Goal: Contribute content: Contribute content

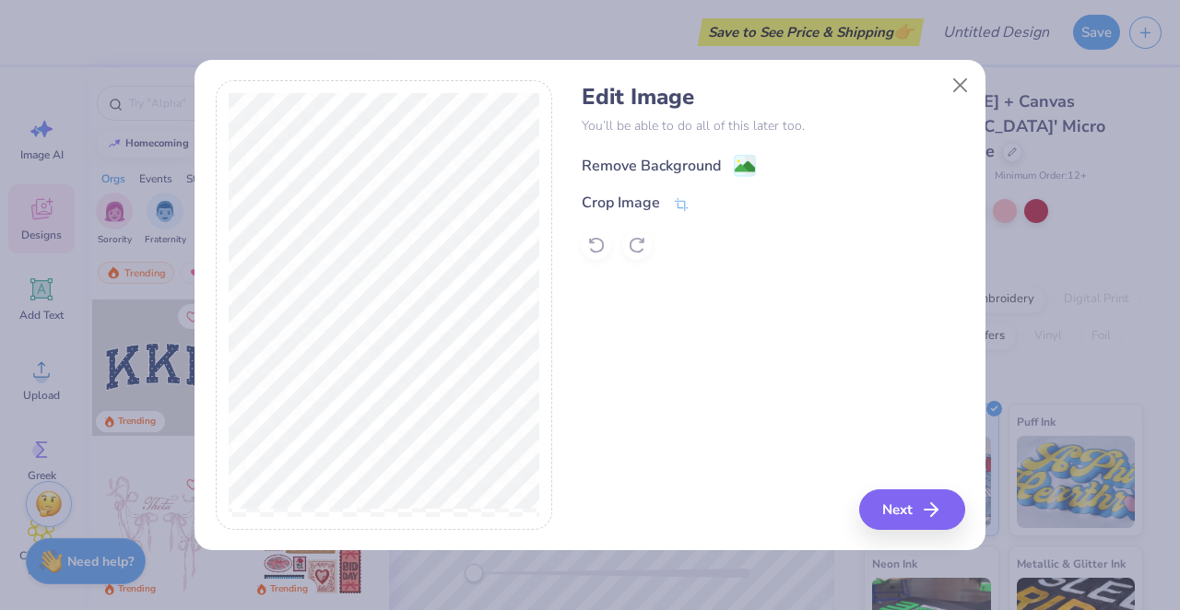
click at [745, 167] on image at bounding box center [745, 167] width 20 height 20
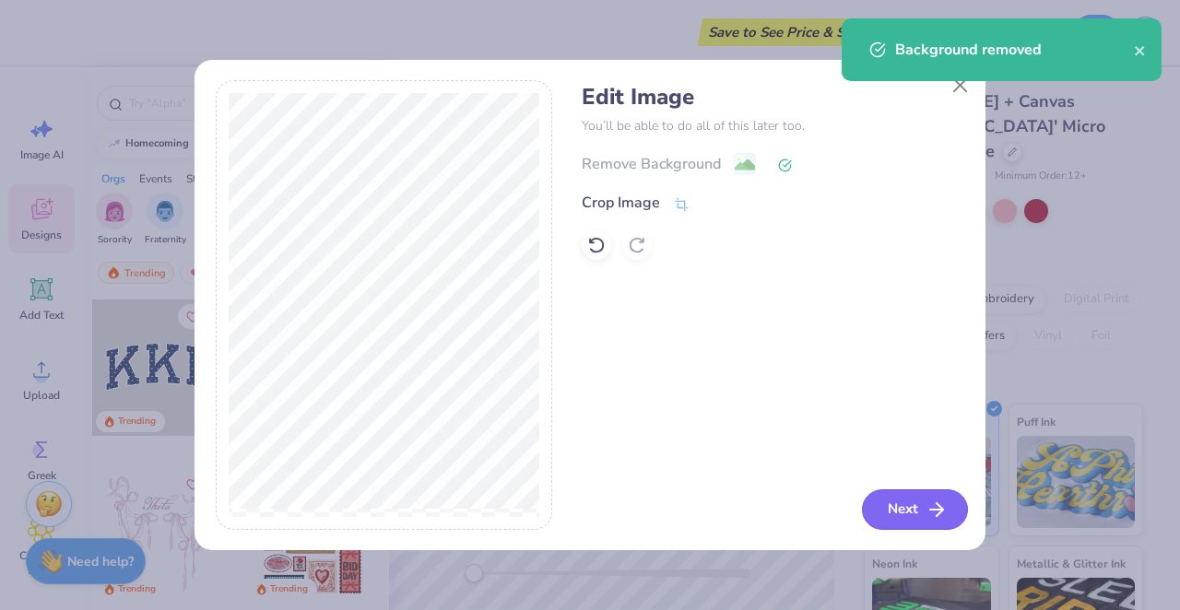
click at [923, 500] on button "Next" at bounding box center [915, 509] width 106 height 41
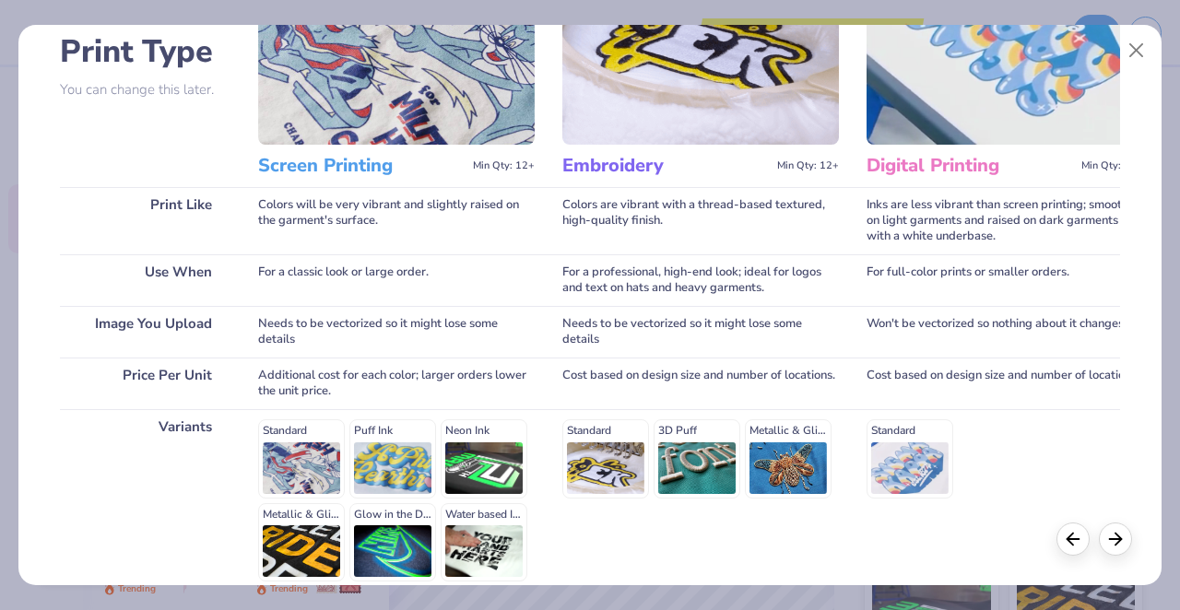
scroll to position [138, 0]
click at [1130, 48] on button "Close" at bounding box center [1136, 50] width 35 height 35
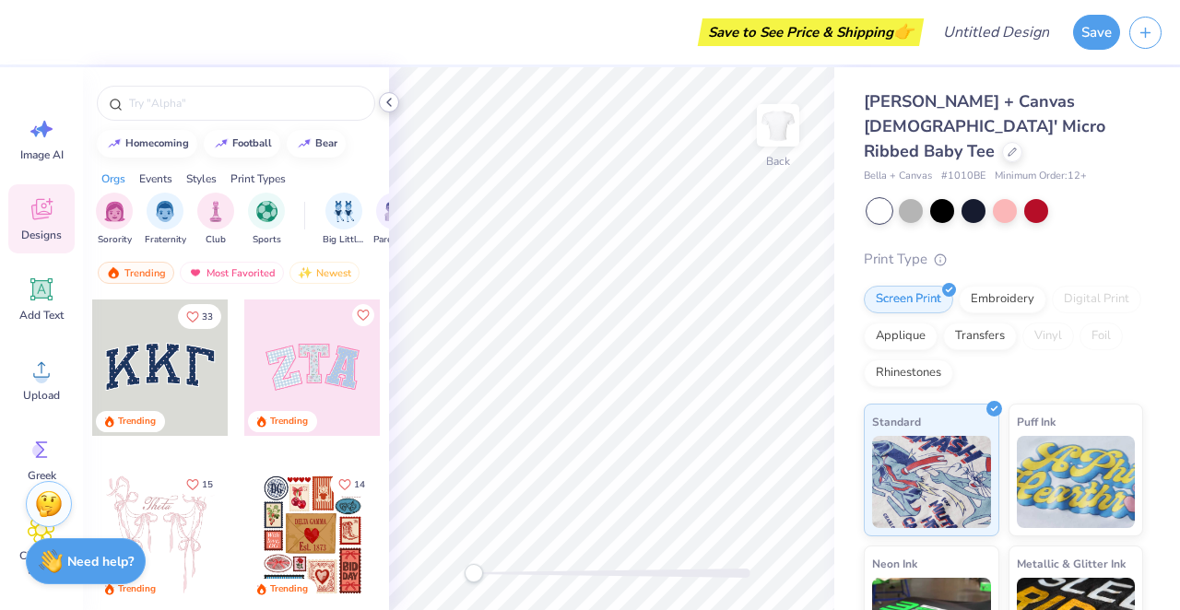
click at [389, 107] on icon at bounding box center [389, 102] width 15 height 15
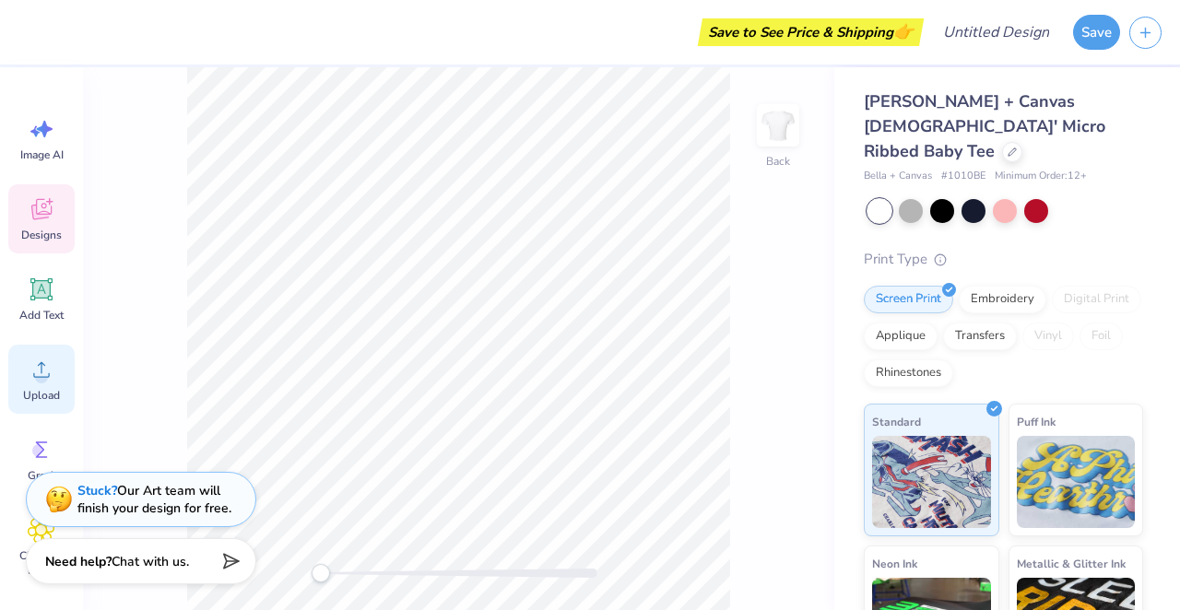
click at [52, 394] on span "Upload" at bounding box center [41, 395] width 37 height 15
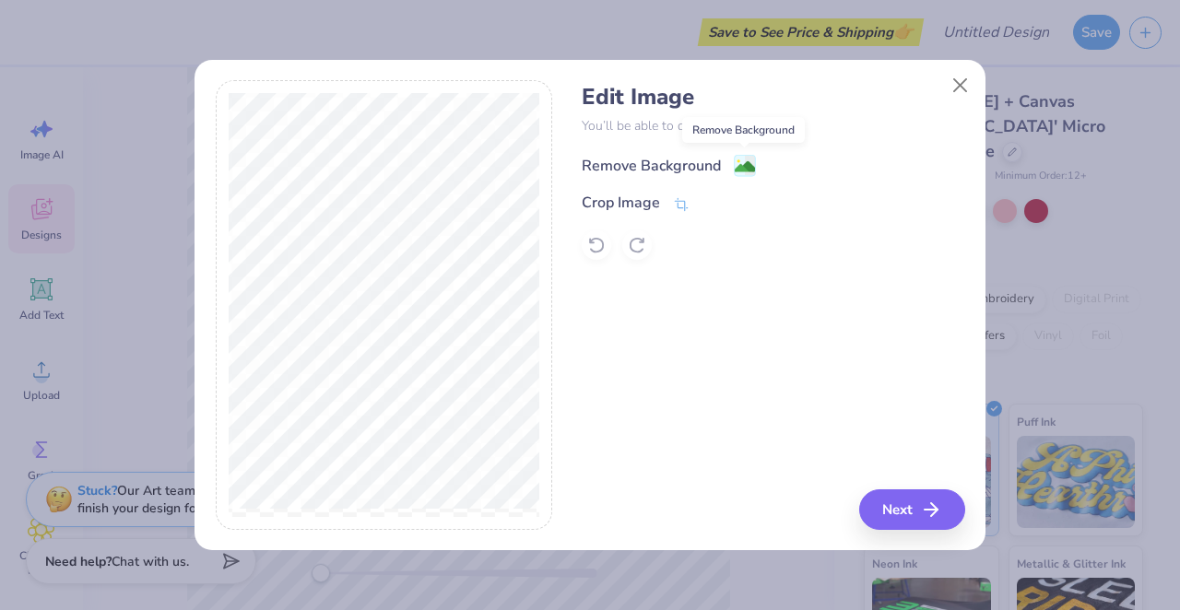
click at [746, 168] on image at bounding box center [745, 167] width 20 height 20
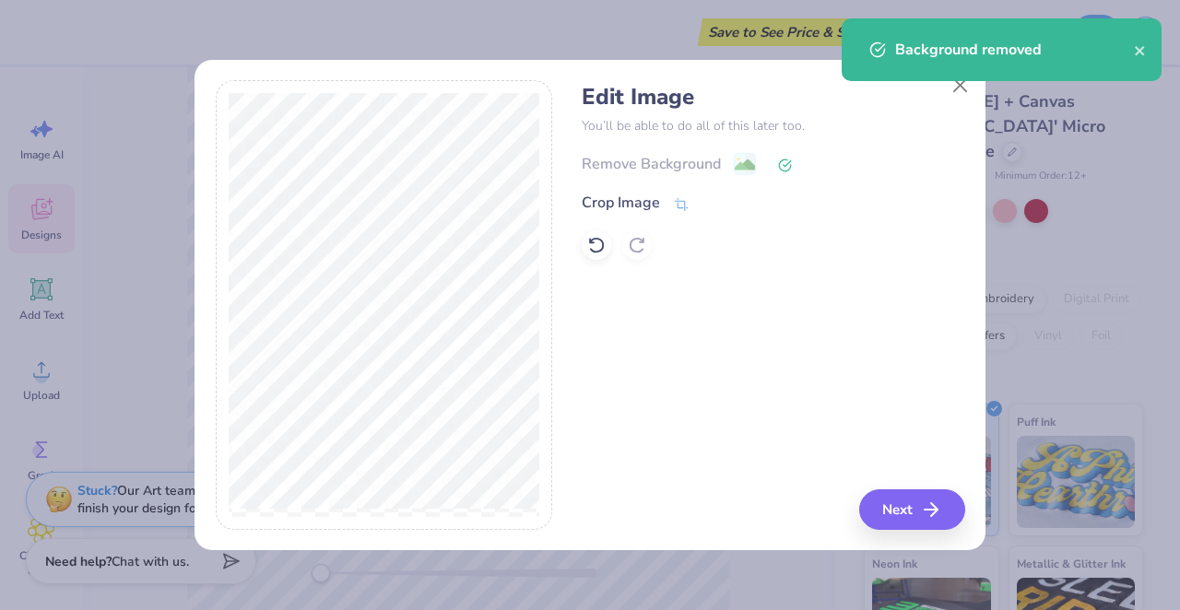
click at [583, 235] on div at bounding box center [773, 244] width 382 height 29
click at [590, 241] on icon at bounding box center [592, 242] width 4 height 4
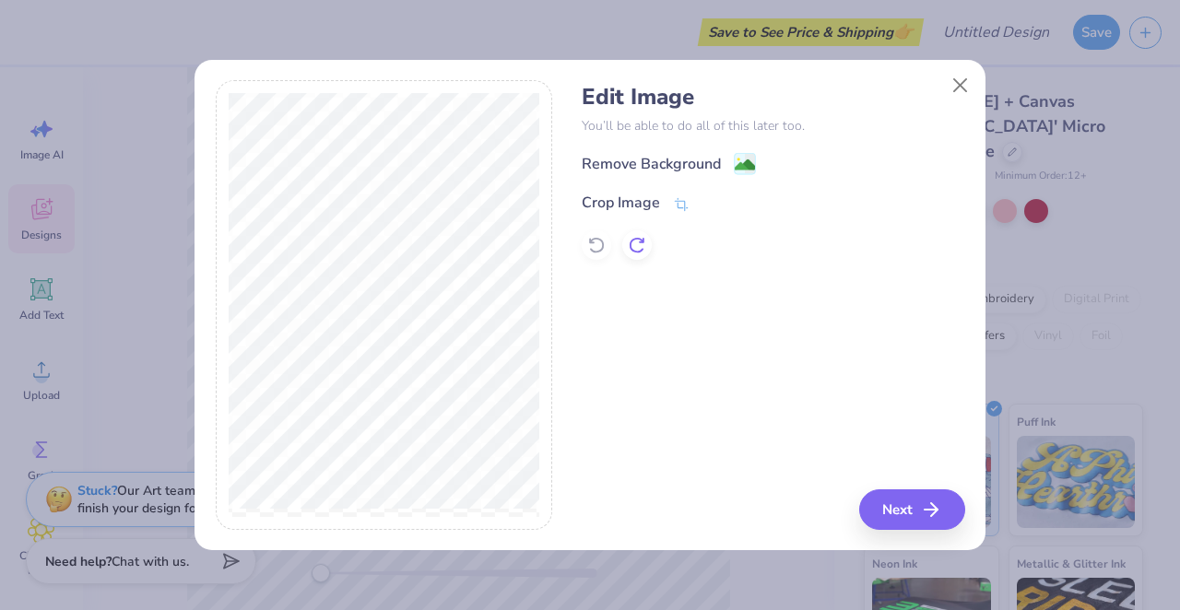
click at [634, 243] on icon at bounding box center [637, 245] width 18 height 18
click at [634, 243] on div at bounding box center [773, 244] width 382 height 29
click at [917, 500] on button "Next" at bounding box center [915, 509] width 106 height 41
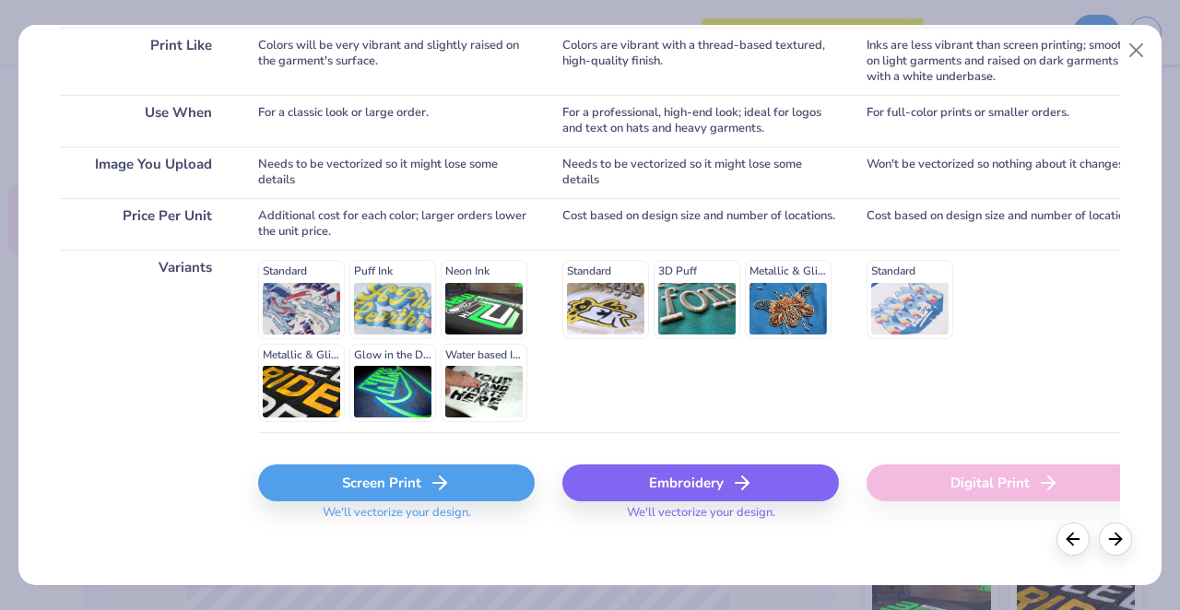
scroll to position [309, 0]
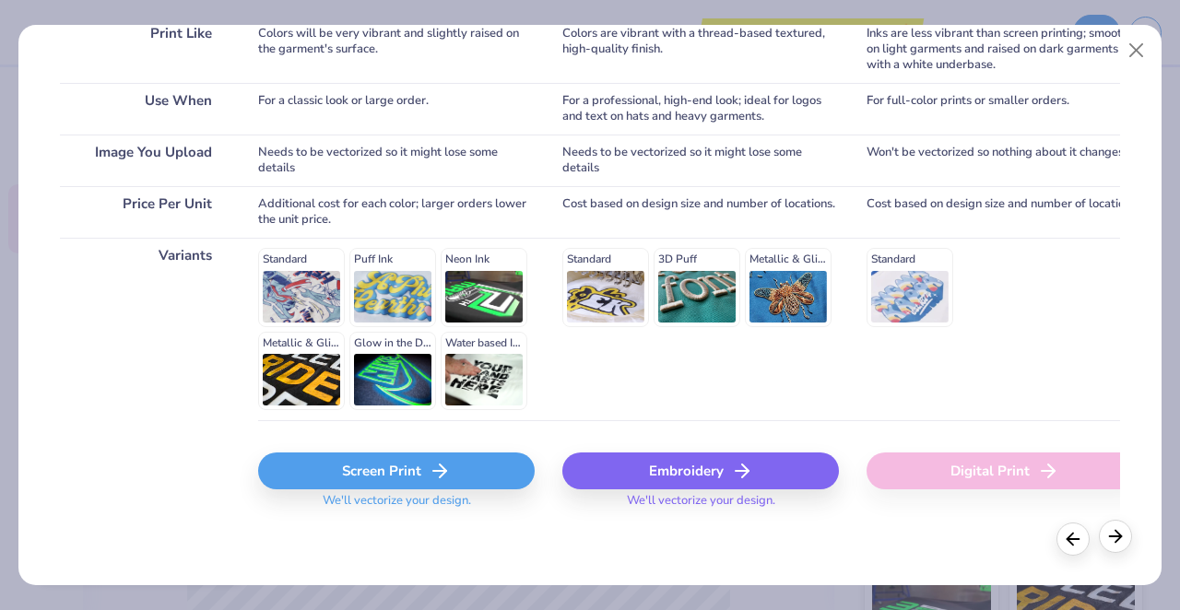
click at [1111, 548] on div at bounding box center [1115, 536] width 33 height 33
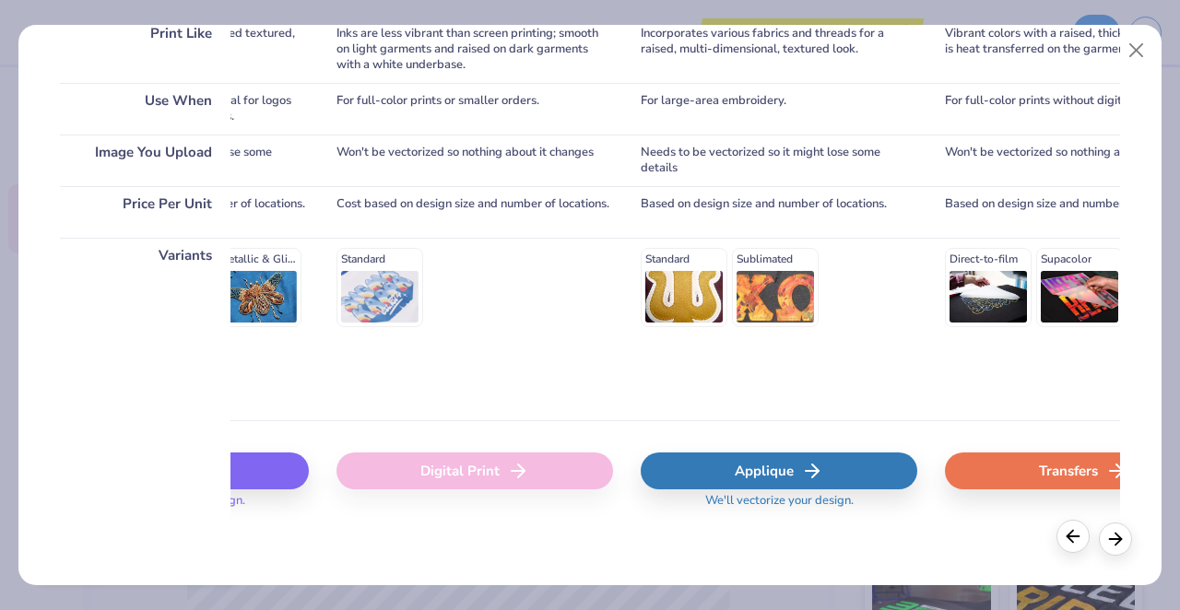
click at [1070, 547] on div at bounding box center [1072, 536] width 33 height 33
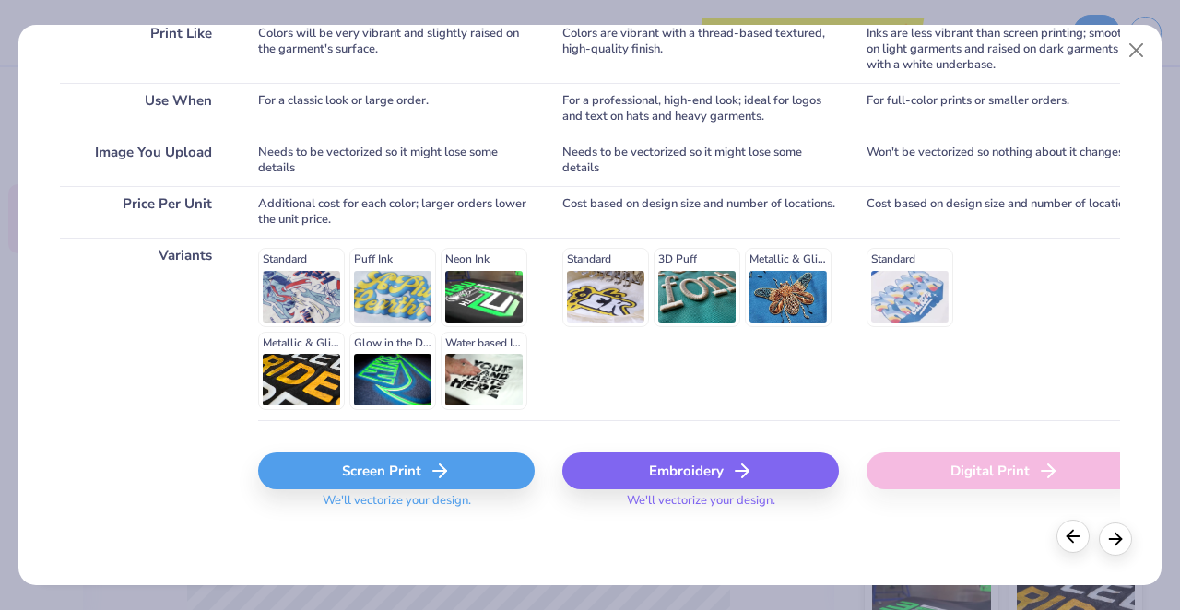
scroll to position [0, 0]
click at [494, 474] on div "Screen Print" at bounding box center [396, 471] width 276 height 37
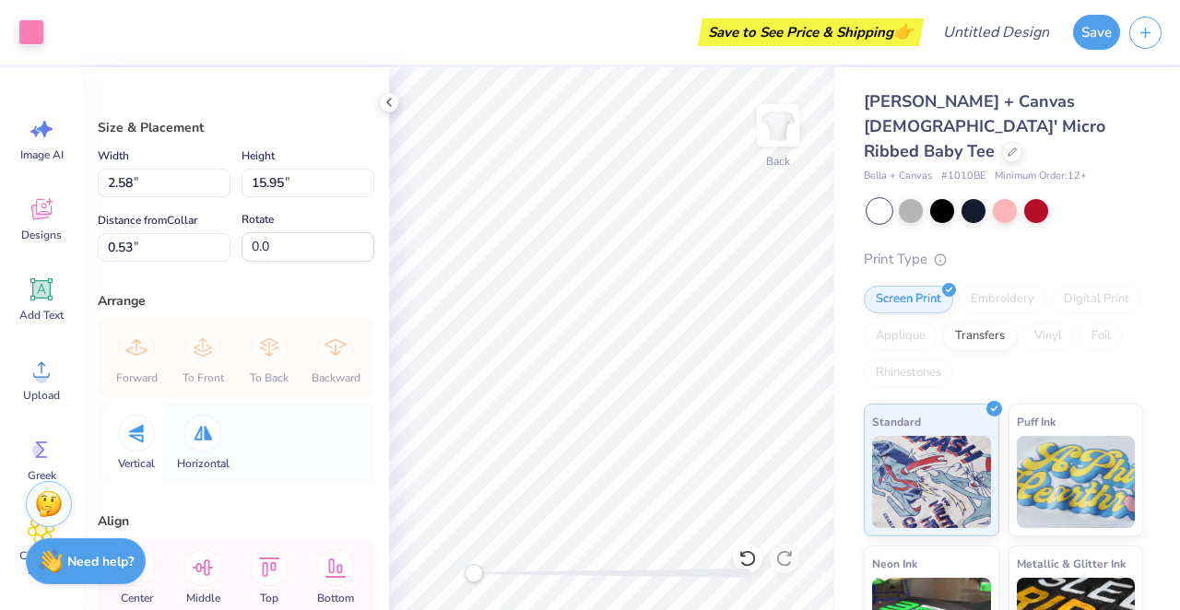
click at [142, 438] on icon at bounding box center [136, 433] width 15 height 18
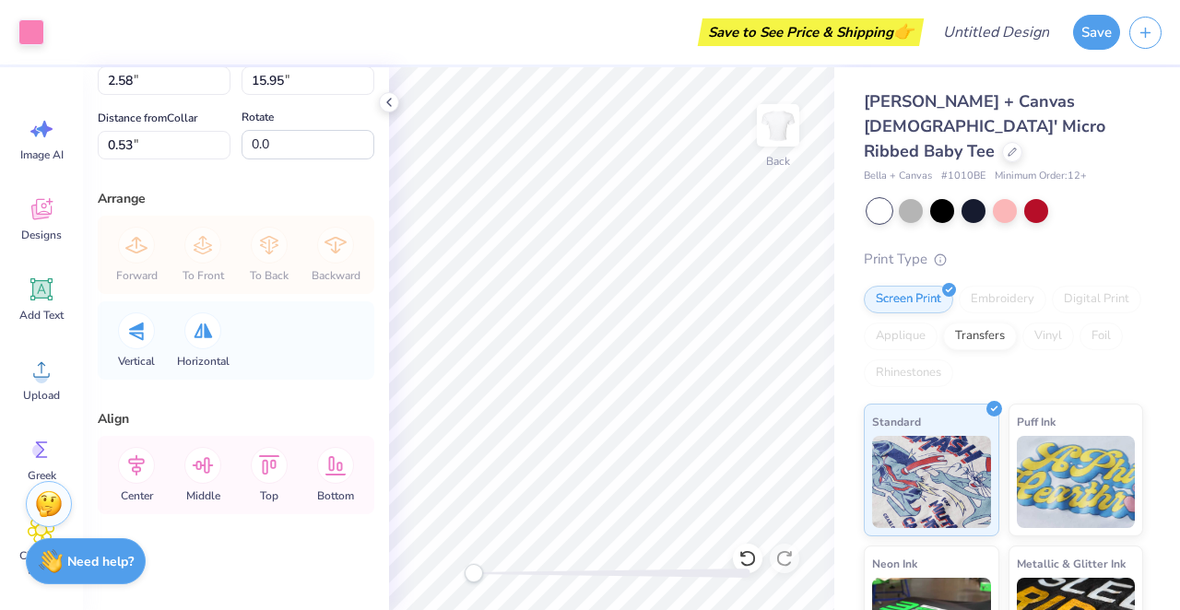
scroll to position [108, 0]
click at [150, 470] on icon at bounding box center [136, 459] width 37 height 37
click at [203, 467] on icon at bounding box center [202, 459] width 37 height 37
click at [270, 464] on icon at bounding box center [269, 459] width 37 height 37
click at [335, 458] on icon at bounding box center [335, 459] width 37 height 37
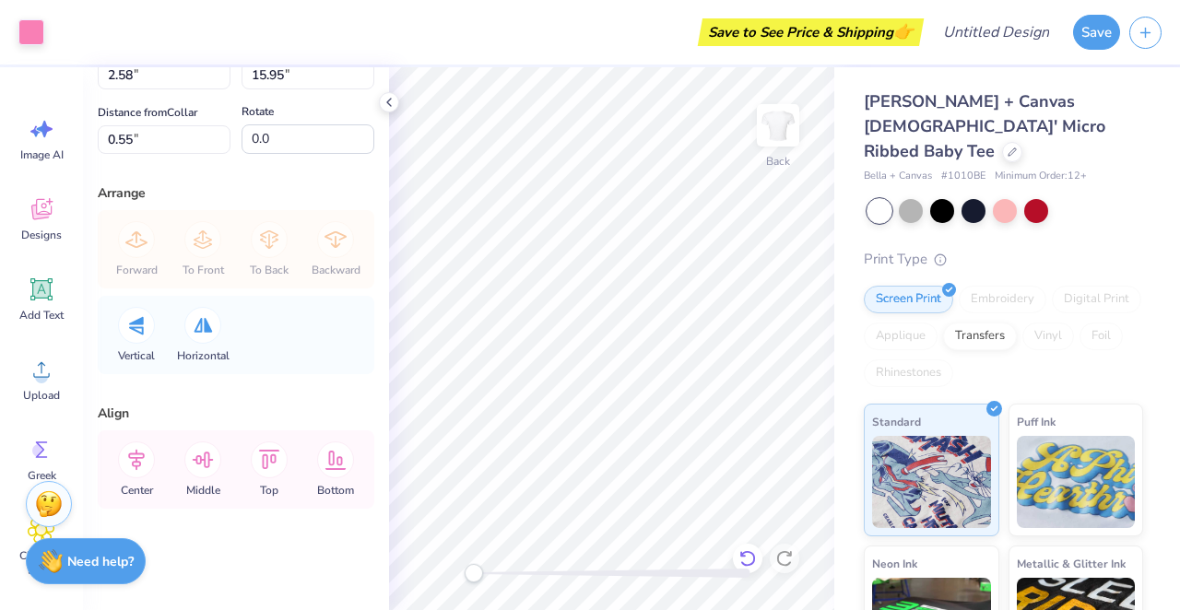
click at [749, 560] on icon at bounding box center [747, 558] width 18 height 18
type input "0.53"
click at [749, 560] on icon at bounding box center [747, 558] width 18 height 18
click at [743, 555] on g at bounding box center [747, 558] width 16 height 17
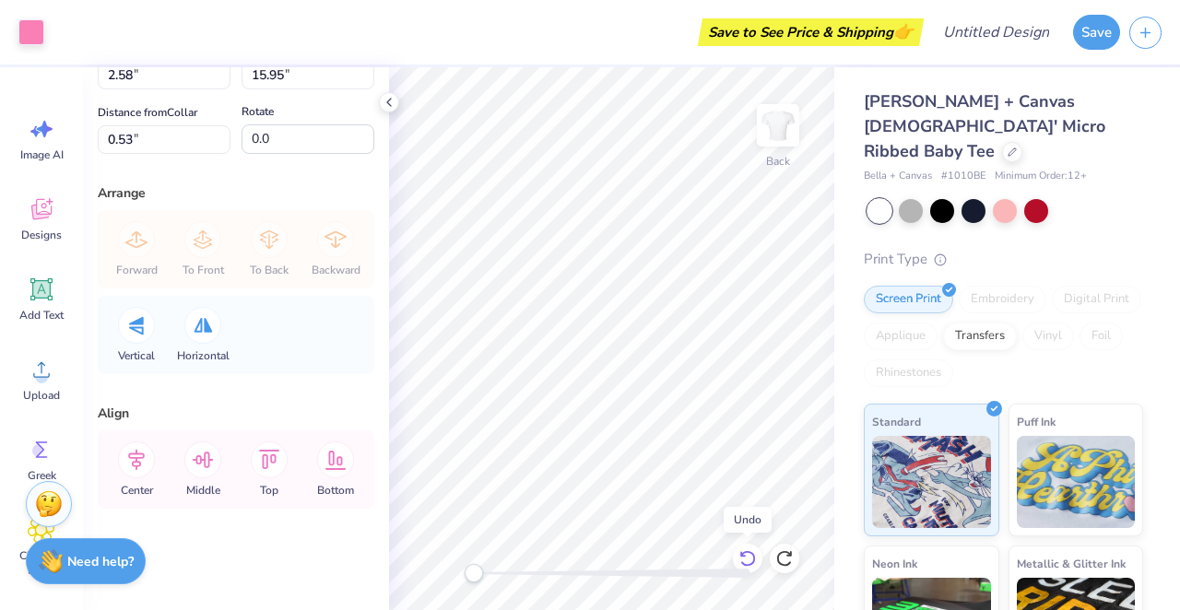
click at [743, 555] on icon at bounding box center [747, 558] width 16 height 17
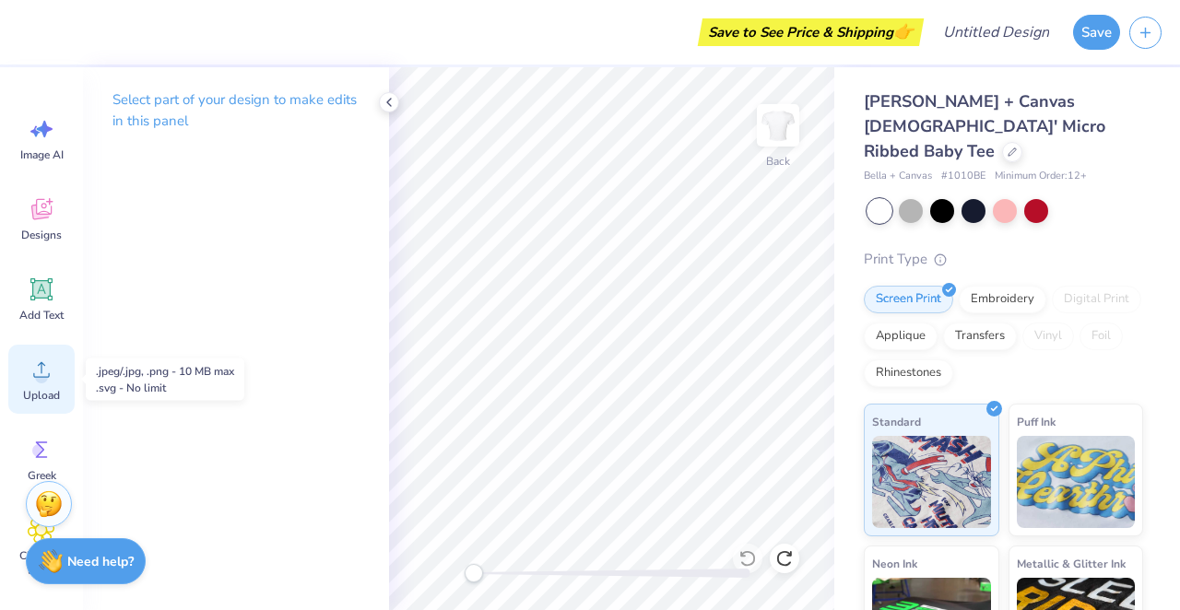
click at [52, 355] on div "Upload" at bounding box center [41, 379] width 66 height 69
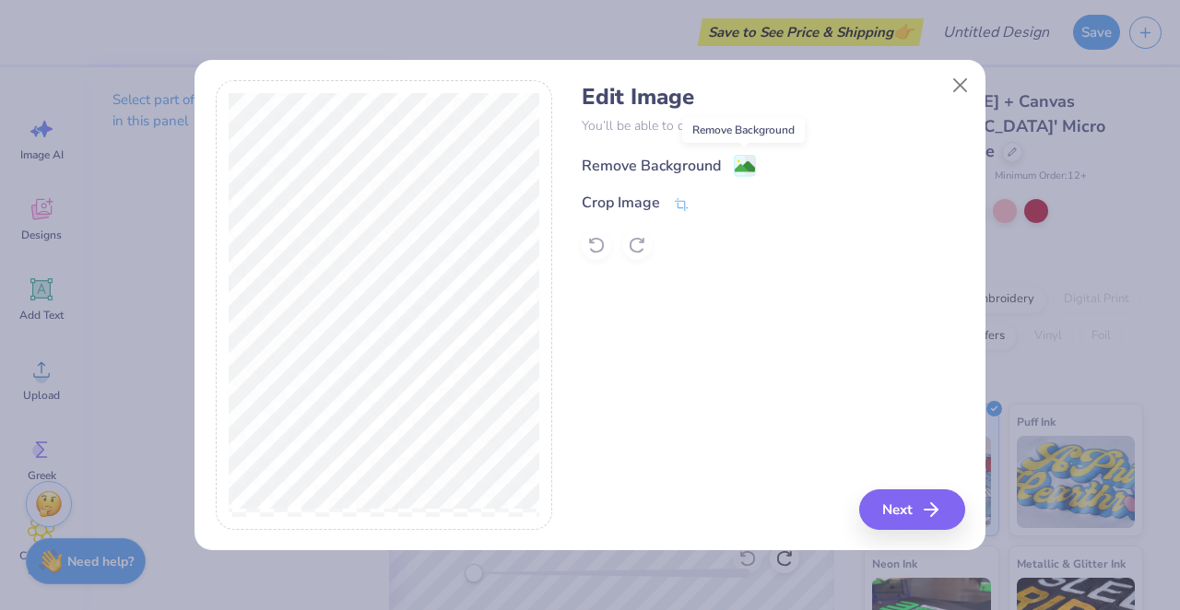
click at [749, 159] on image at bounding box center [745, 167] width 20 height 20
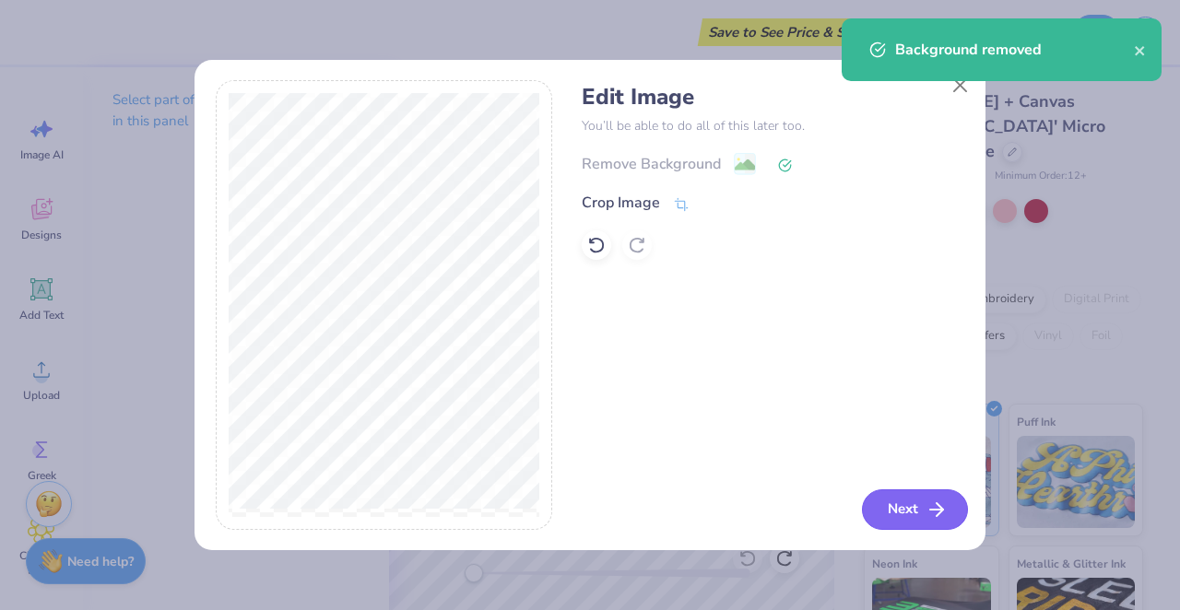
click at [950, 513] on button "Next" at bounding box center [915, 509] width 106 height 41
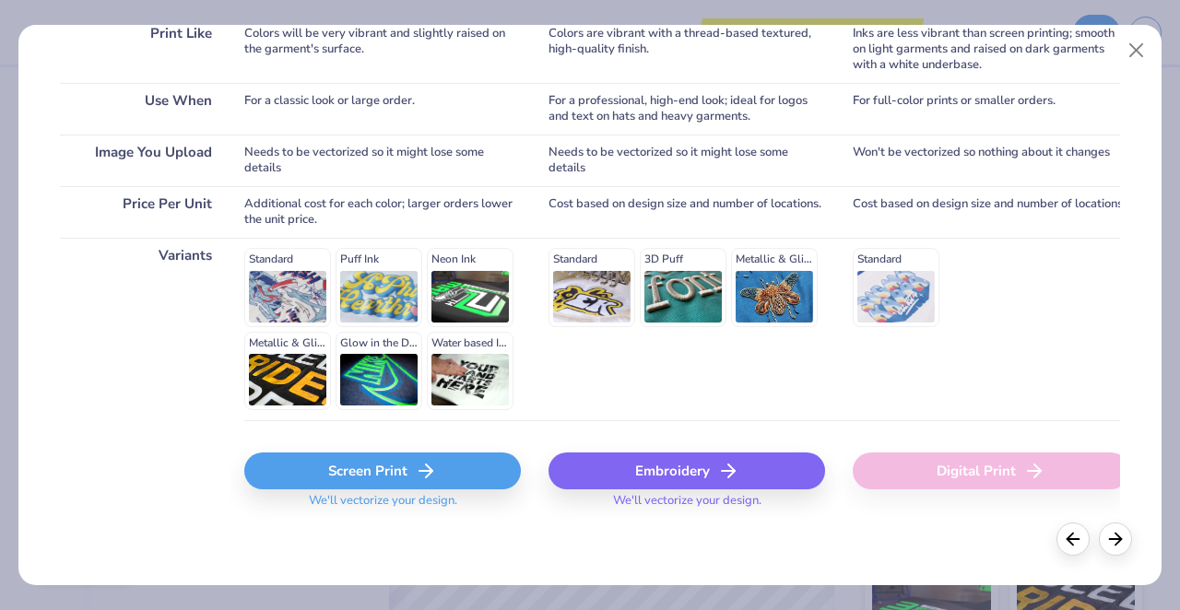
scroll to position [0, 0]
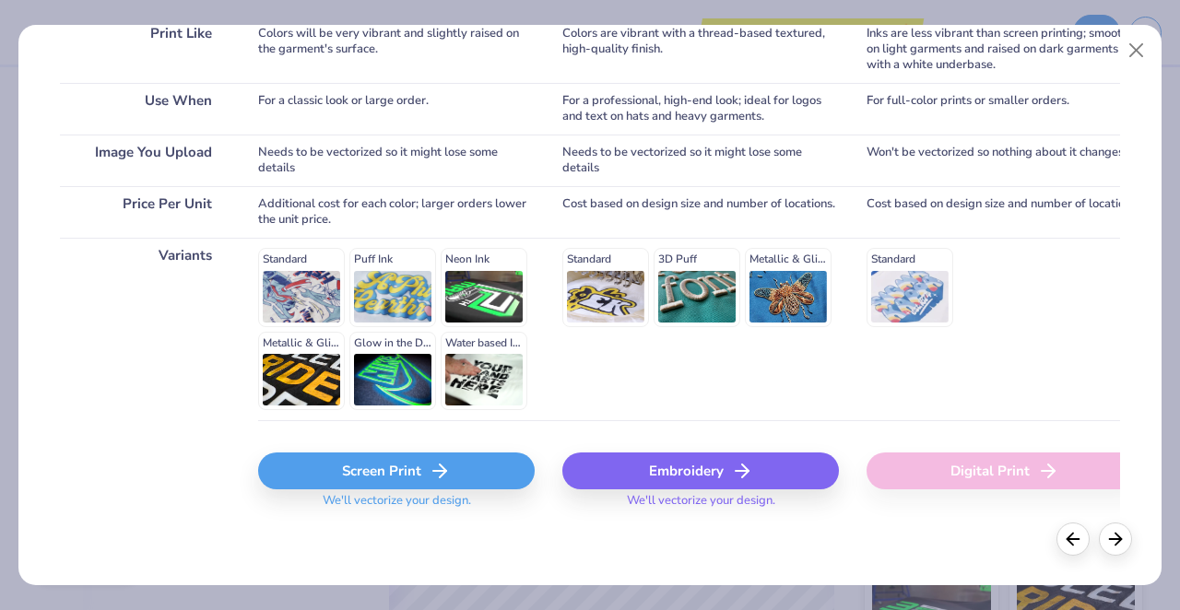
click at [434, 476] on icon at bounding box center [440, 471] width 22 height 22
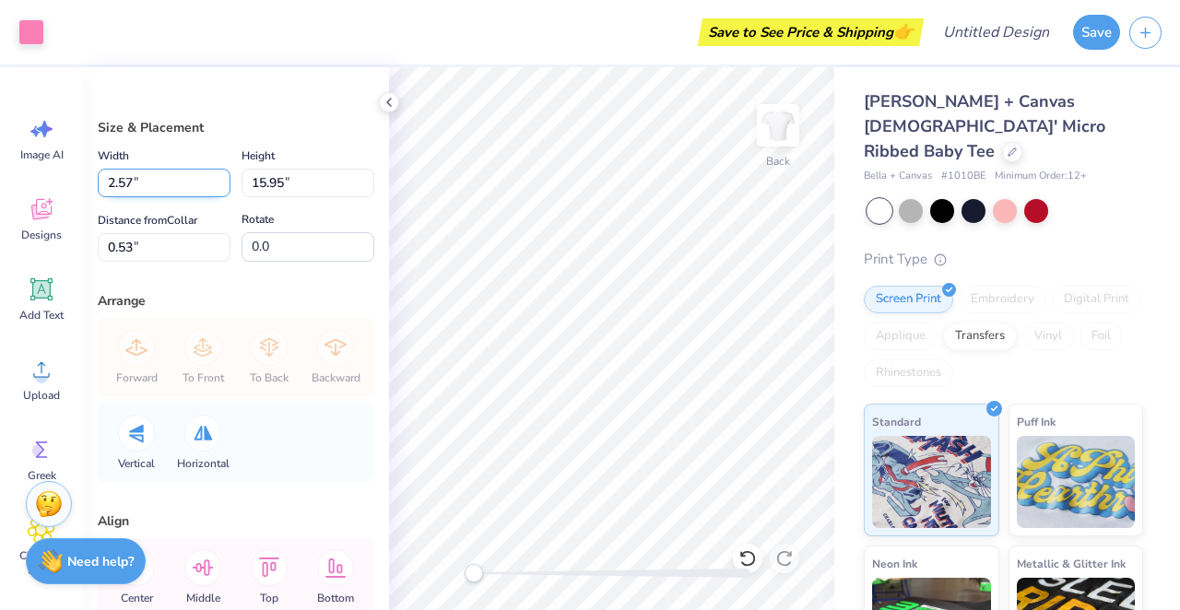
type input "2.57"
click at [223, 191] on input "2.57" at bounding box center [164, 183] width 133 height 29
type input "15.94"
click at [362, 190] on input "15.94" at bounding box center [307, 183] width 133 height 29
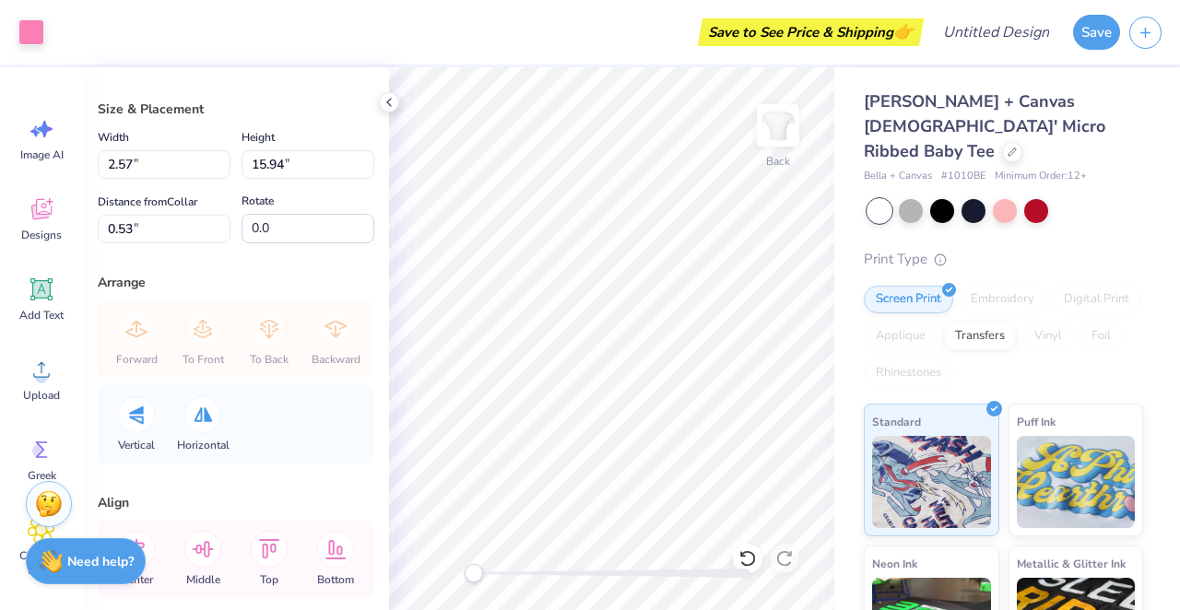
scroll to position [108, 0]
